Goal: Information Seeking & Learning: Check status

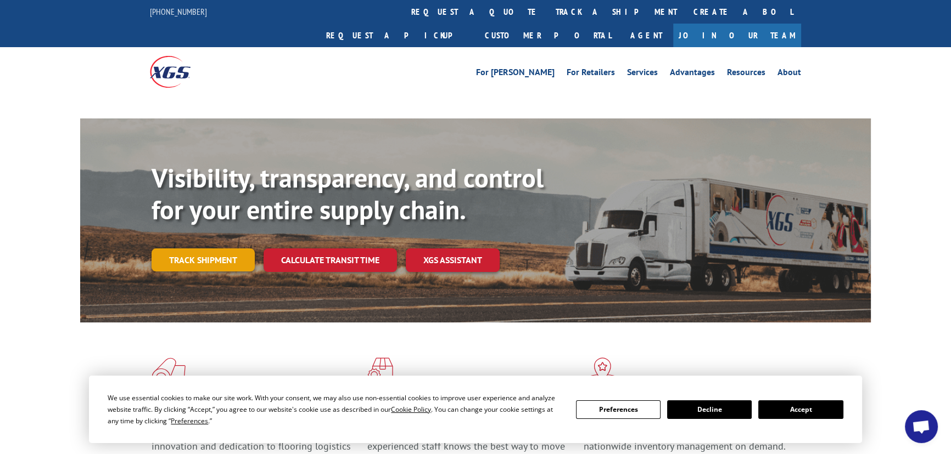
click at [209, 235] on div "Visibility, transparency, and control for your entire supply chain. Track shipm…" at bounding box center [510, 238] width 719 height 153
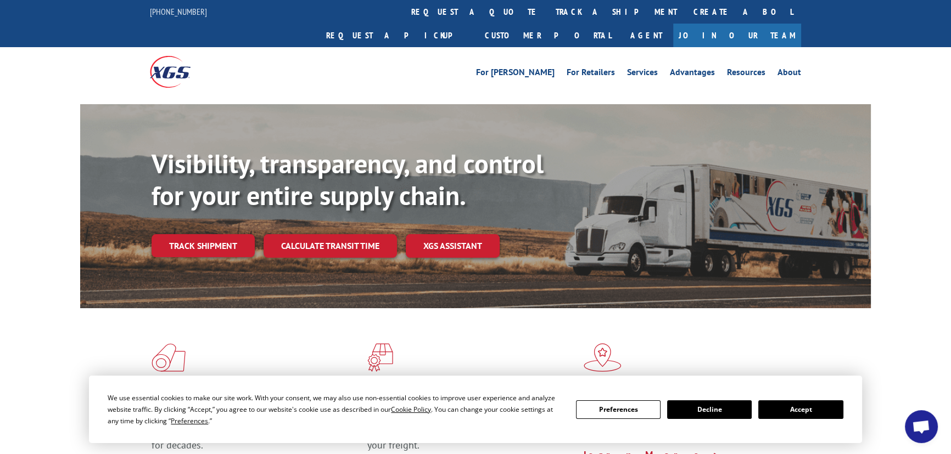
click at [783, 407] on button "Accept" at bounding box center [800, 410] width 85 height 19
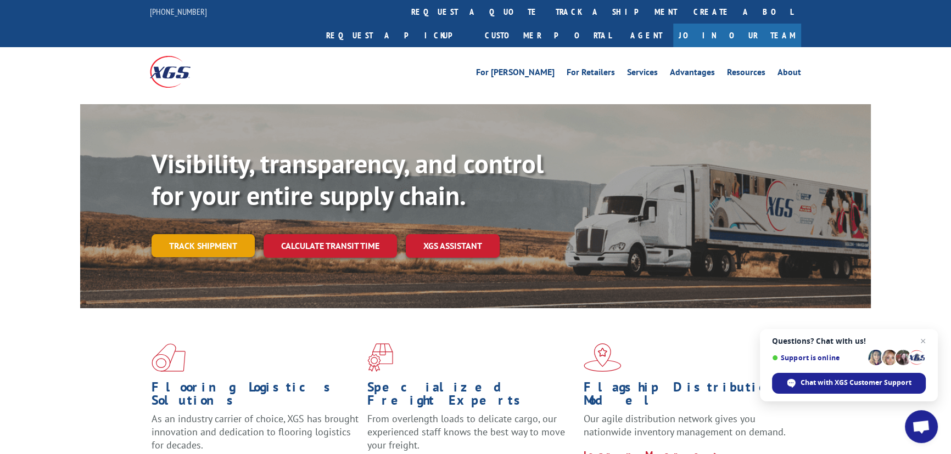
click at [193, 234] on link "Track shipment" at bounding box center [202, 245] width 103 height 23
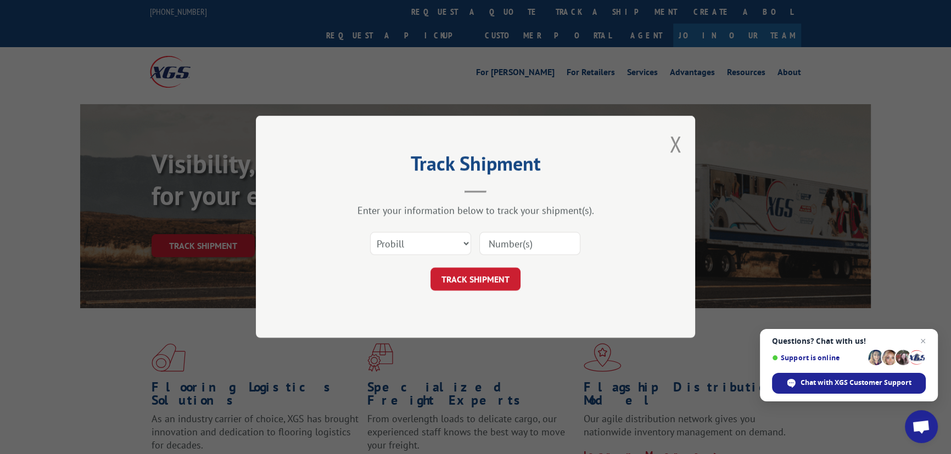
click at [523, 235] on input at bounding box center [529, 244] width 101 height 23
drag, startPoint x: 521, startPoint y: 237, endPoint x: 425, endPoint y: 249, distance: 96.8
click at [425, 249] on select "Select category... Probill BOL PO" at bounding box center [420, 244] width 101 height 23
drag, startPoint x: 510, startPoint y: 253, endPoint x: 509, endPoint y: 245, distance: 8.3
click at [509, 246] on input at bounding box center [529, 244] width 101 height 23
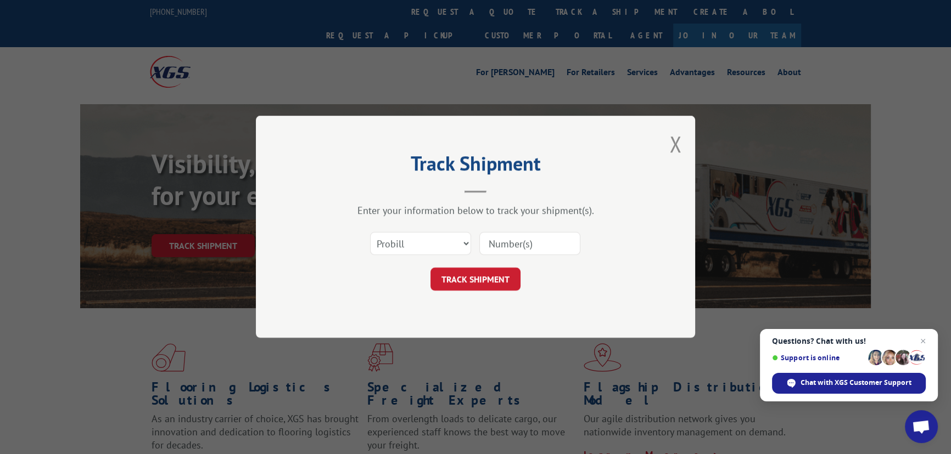
paste input "17323318"
type input "17323318"
click at [482, 279] on button "TRACK SHIPMENT" at bounding box center [475, 279] width 90 height 23
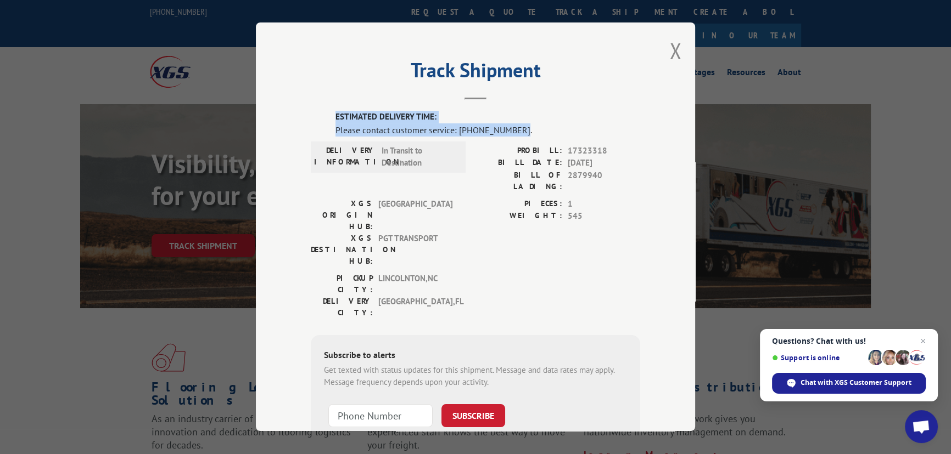
drag, startPoint x: 332, startPoint y: 115, endPoint x: 512, endPoint y: 128, distance: 181.1
click at [512, 128] on div "ESTIMATED DELIVERY TIME: Please contact customer service: [PHONE_NUMBER]." at bounding box center [487, 124] width 305 height 26
copy div "ESTIMATED DELIVERY TIME: Please contact customer service: [PHONE_NUMBER]"
